Goal: Navigation & Orientation: Find specific page/section

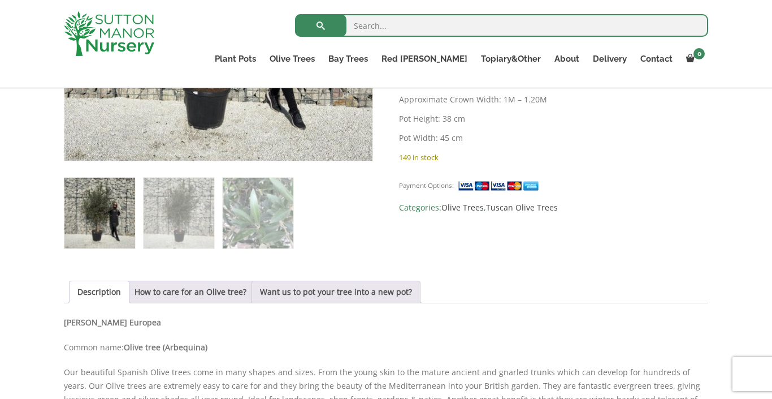
scroll to position [401, 0]
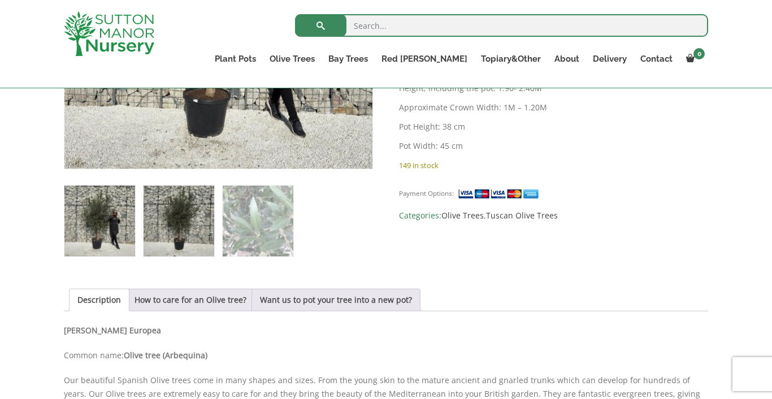
click at [200, 236] on img at bounding box center [179, 220] width 71 height 71
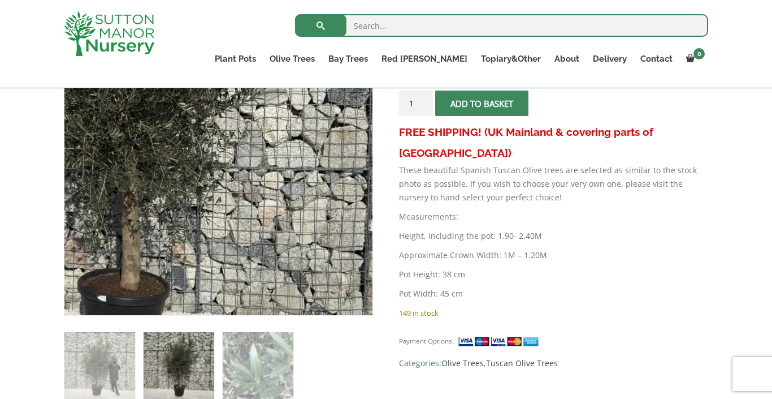
scroll to position [328, 0]
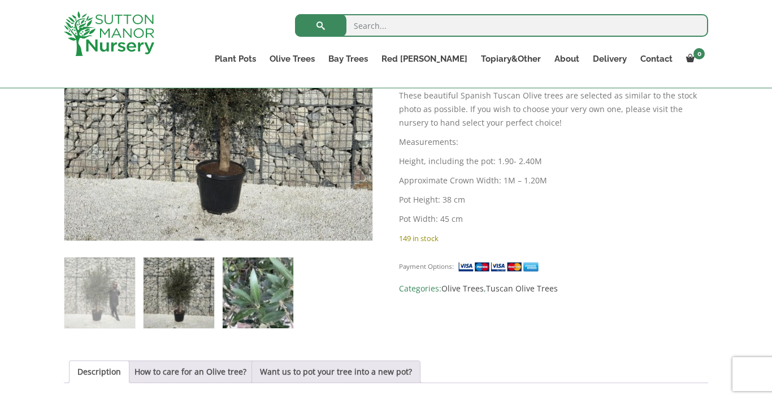
click at [249, 282] on img at bounding box center [258, 292] width 71 height 71
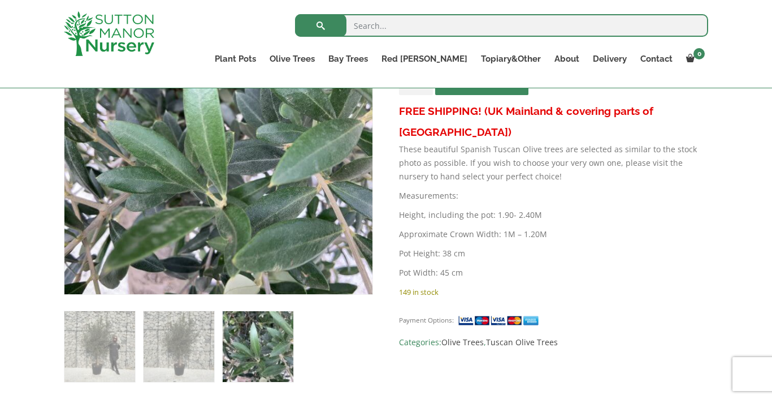
scroll to position [226, 0]
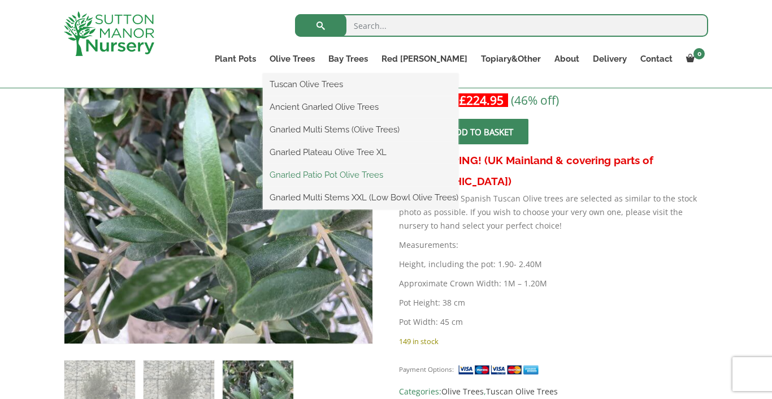
click at [364, 171] on link "Gnarled Patio Pot Olive Trees" at bounding box center [361, 174] width 196 height 17
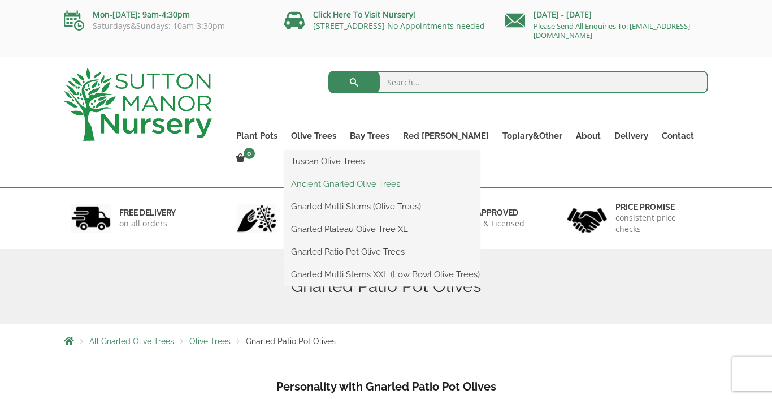
click at [375, 185] on link "Ancient Gnarled Olive Trees" at bounding box center [382, 183] width 196 height 17
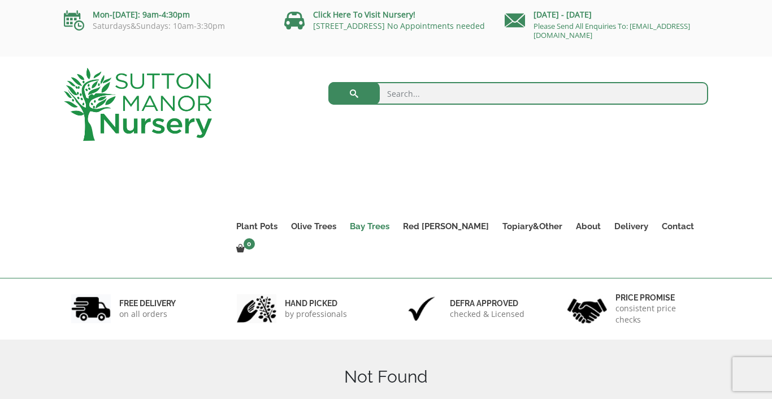
click at [396, 227] on link "Bay Trees" at bounding box center [369, 226] width 53 height 16
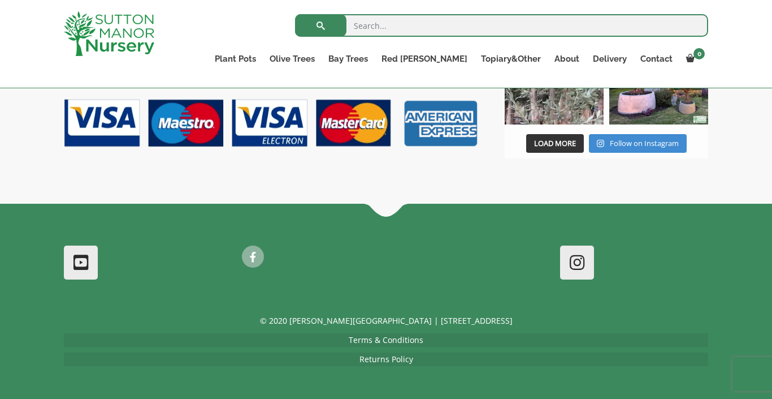
scroll to position [1041, 0]
click at [608, 62] on link "Delivery" at bounding box center [609, 59] width 47 height 16
